Goal: Task Accomplishment & Management: Complete application form

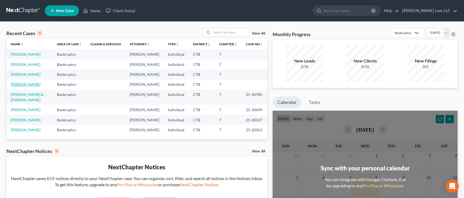
click at [21, 84] on link "[PERSON_NAME]" at bounding box center [26, 84] width 30 height 5
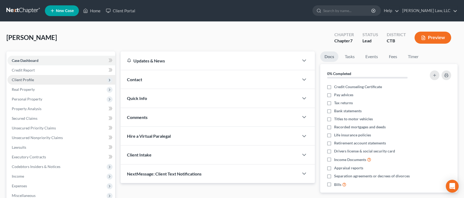
click at [22, 80] on span "Client Profile" at bounding box center [23, 79] width 22 height 5
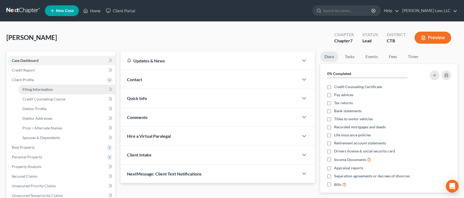
click at [30, 92] on link "Filing Information" at bounding box center [66, 90] width 97 height 10
select select "1"
select select "0"
select select "12"
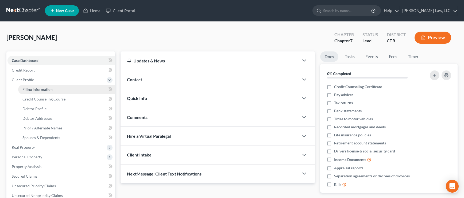
select select "0"
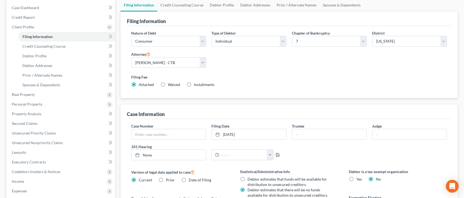
scroll to position [53, 0]
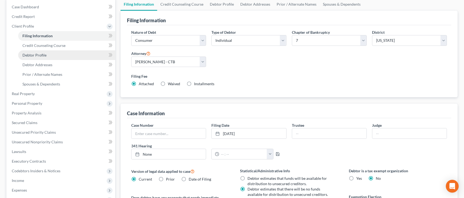
click at [38, 55] on span "Debtor Profile" at bounding box center [34, 55] width 24 height 5
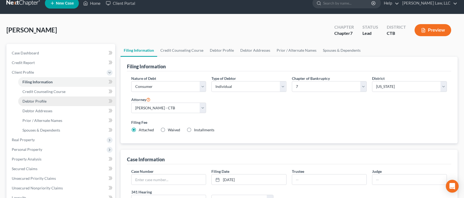
select select "0"
select select "2"
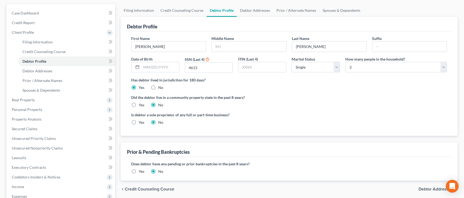
scroll to position [27, 0]
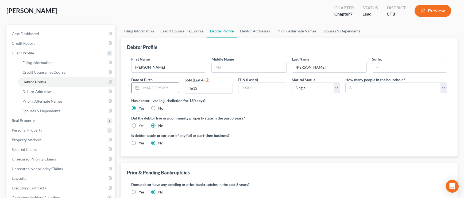
click at [164, 86] on input "text" at bounding box center [160, 88] width 38 height 10
click at [157, 87] on input "text" at bounding box center [160, 88] width 38 height 10
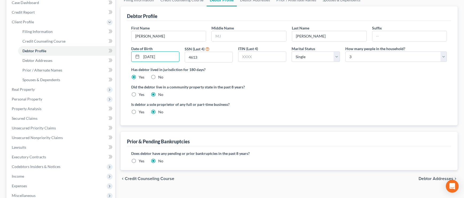
scroll to position [53, 0]
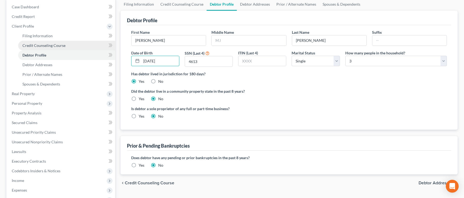
type input "[DATE]"
click at [63, 45] on span "Credit Counseling Course" at bounding box center [43, 45] width 43 height 5
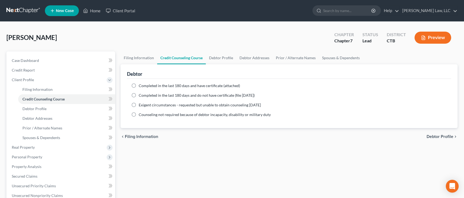
click at [139, 86] on label "Completed in the last 180 days and have certificate (attached)" at bounding box center [189, 85] width 101 height 5
click at [141, 86] on input "Completed in the last 180 days and have certificate (attached)" at bounding box center [142, 84] width 3 height 3
radio input "true"
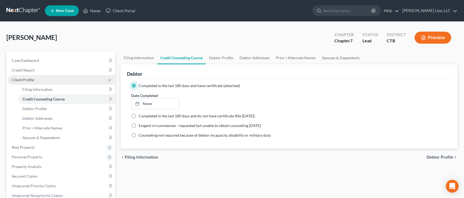
click at [24, 80] on span "Client Profile" at bounding box center [23, 79] width 22 height 5
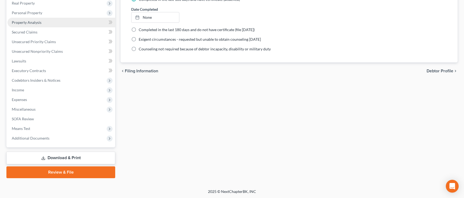
scroll to position [87, 0]
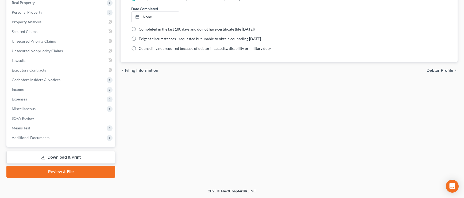
click at [56, 159] on link "Download & Print" at bounding box center [60, 157] width 109 height 13
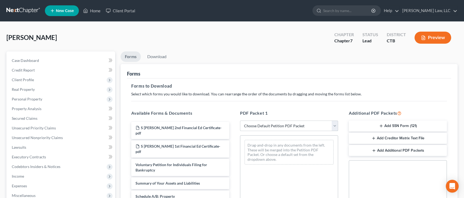
click at [335, 126] on select "Choose Default Petition PDF Packet Complete Bankruptcy Petition (all forms and …" at bounding box center [289, 125] width 98 height 11
select select "0"
click at [240, 120] on select "Choose Default Petition PDF Packet Complete Bankruptcy Petition (all forms and …" at bounding box center [289, 125] width 98 height 11
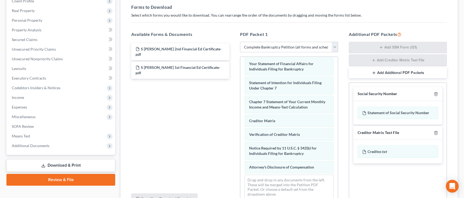
scroll to position [72, 0]
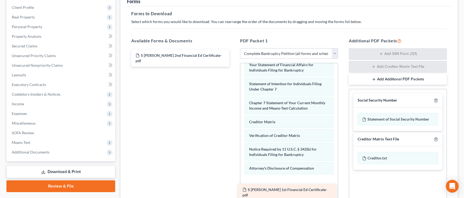
drag, startPoint x: 170, startPoint y: 69, endPoint x: 277, endPoint y: 190, distance: 161.4
click at [234, 67] on div "S [PERSON_NAME] 1st Financial Ed Certificate-pdf S [PERSON_NAME] 2nd Financial …" at bounding box center [180, 57] width 107 height 17
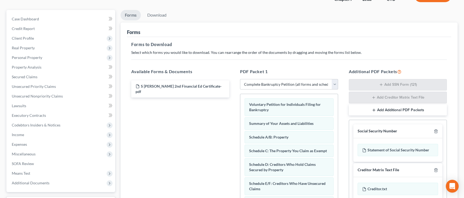
scroll to position [0, 0]
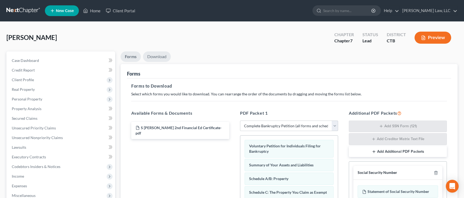
click at [155, 56] on link "Download" at bounding box center [157, 56] width 28 height 10
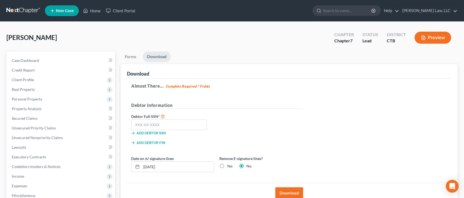
click at [227, 167] on label "Yes" at bounding box center [230, 165] width 6 height 5
click at [229, 167] on input "Yes" at bounding box center [230, 164] width 3 height 3
radio input "true"
radio input "false"
click at [175, 125] on input "text" at bounding box center [169, 124] width 76 height 11
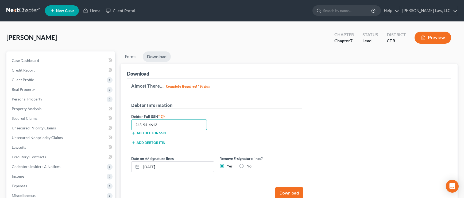
type input "245-94-4613"
click at [263, 130] on div "Debtor Full SSN * 245-94-4613 Add debtor SSN" at bounding box center [217, 126] width 177 height 27
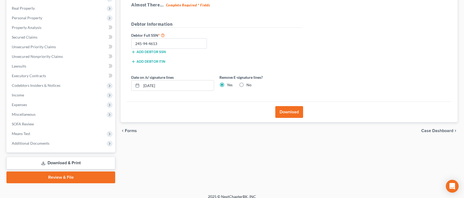
scroll to position [87, 0]
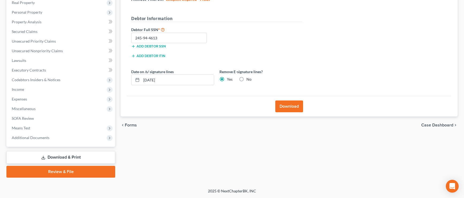
click at [289, 108] on button "Download" at bounding box center [289, 106] width 28 height 12
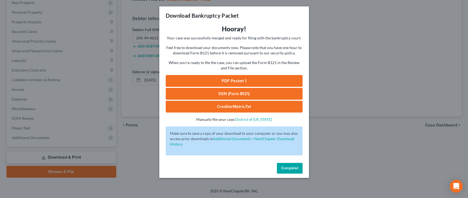
click at [232, 81] on link "PDF Packet 1" at bounding box center [234, 81] width 137 height 12
click at [223, 93] on link "SSN (Form B121)" at bounding box center [234, 94] width 137 height 12
click at [227, 106] on link "CreditorMatrix.txt" at bounding box center [234, 107] width 137 height 12
click at [289, 168] on span "Complete!" at bounding box center [289, 168] width 17 height 5
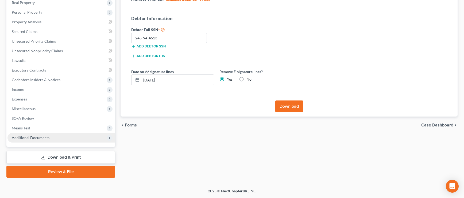
click at [36, 138] on span "Additional Documents" at bounding box center [31, 137] width 38 height 5
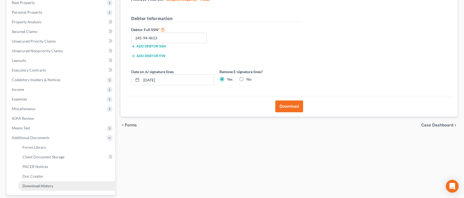
click at [46, 186] on span "Download History" at bounding box center [37, 185] width 31 height 5
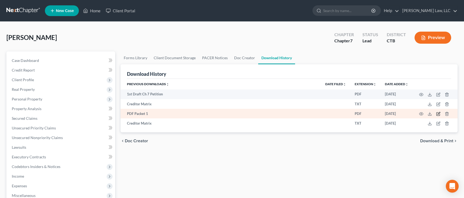
click at [438, 114] on icon "button" at bounding box center [439, 113] width 2 height 2
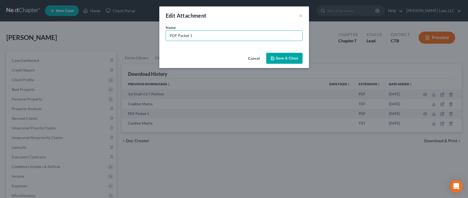
drag, startPoint x: 197, startPoint y: 36, endPoint x: 164, endPoint y: 37, distance: 32.9
click at [164, 37] on div "Name * PDF Packet 1" at bounding box center [234, 38] width 150 height 26
type input "Client Signature Petition"
click at [280, 59] on span "Save & Close" at bounding box center [287, 58] width 22 height 5
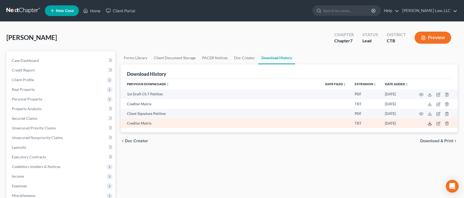
click at [430, 124] on polyline at bounding box center [430, 123] width 2 height 1
click at [439, 124] on icon "button" at bounding box center [438, 123] width 4 height 4
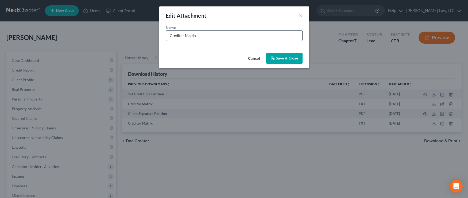
click at [197, 36] on input "Creditor Matrix" at bounding box center [234, 35] width 136 height 10
click at [170, 35] on input "Creditor Matrix" at bounding box center [234, 35] width 136 height 10
type input "Client Signature Creditor Matrix"
click at [285, 57] on span "Save & Close" at bounding box center [287, 58] width 22 height 5
